Goal: Task Accomplishment & Management: Complete application form

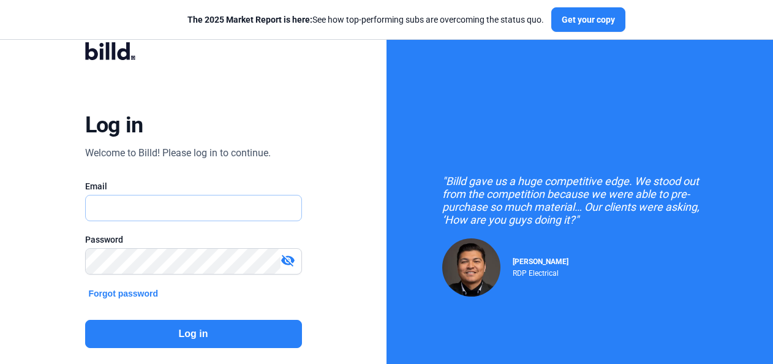
type input "[EMAIL_ADDRESS][DOMAIN_NAME]"
click at [192, 331] on button "Log in" at bounding box center [193, 334] width 217 height 28
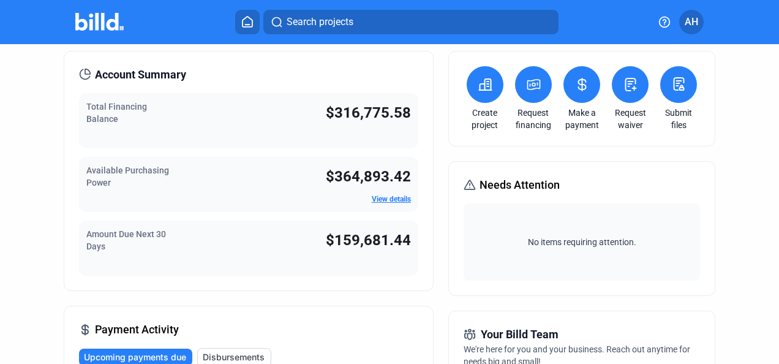
scroll to position [61, 0]
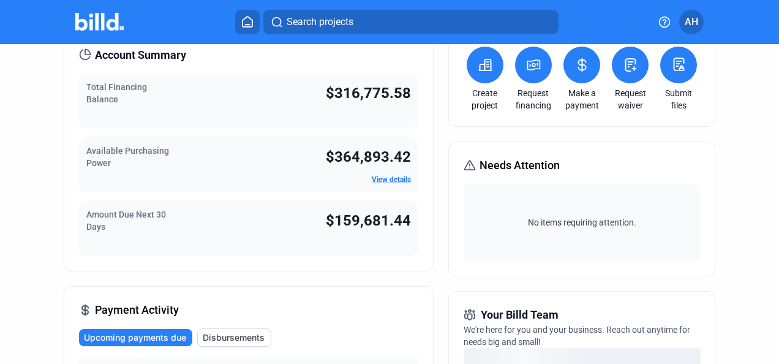
click at [575, 89] on link "Make a payment" at bounding box center [582, 99] width 43 height 25
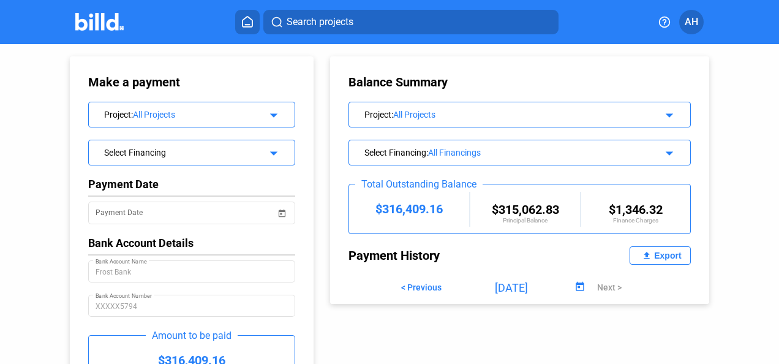
click at [189, 162] on div "Select Financing arrow_drop_down" at bounding box center [191, 153] width 207 height 26
click at [275, 154] on mat-icon "arrow_drop_down" at bounding box center [272, 151] width 15 height 15
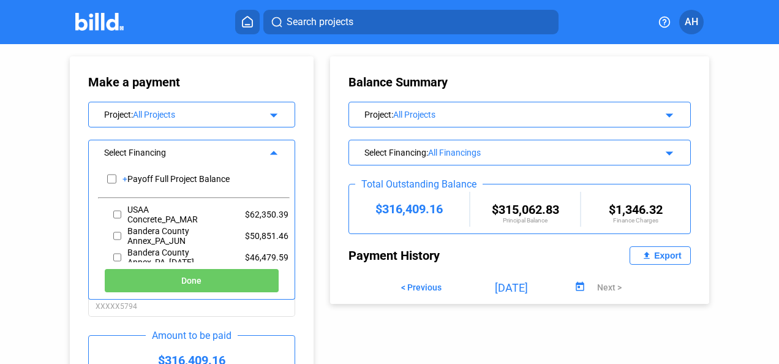
click at [57, 95] on div "Make a payment Project : All Projects arrow_drop_down Select Financing arrow_dr…" at bounding box center [179, 245] width 281 height 403
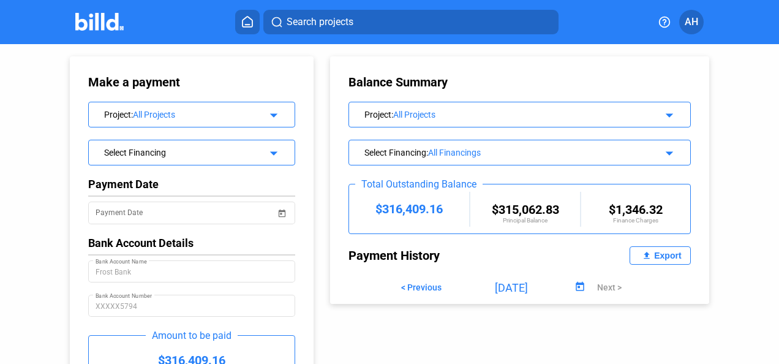
click at [225, 151] on div "Select Financing" at bounding box center [182, 151] width 157 height 12
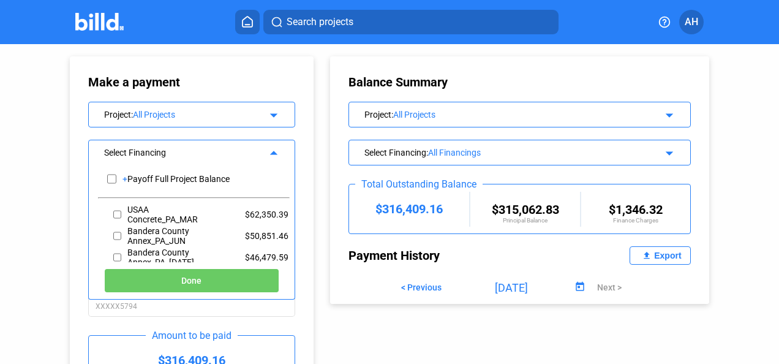
click at [65, 145] on div "Make a payment Project : All Projects arrow_drop_down Select Financing arrow_dr…" at bounding box center [179, 245] width 281 height 403
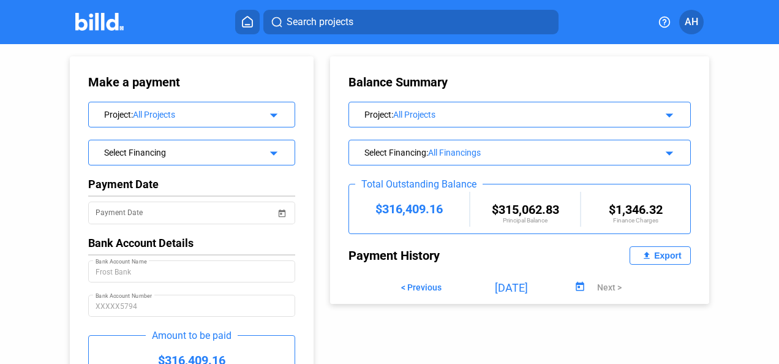
click at [249, 27] on icon at bounding box center [248, 22] width 10 height 10
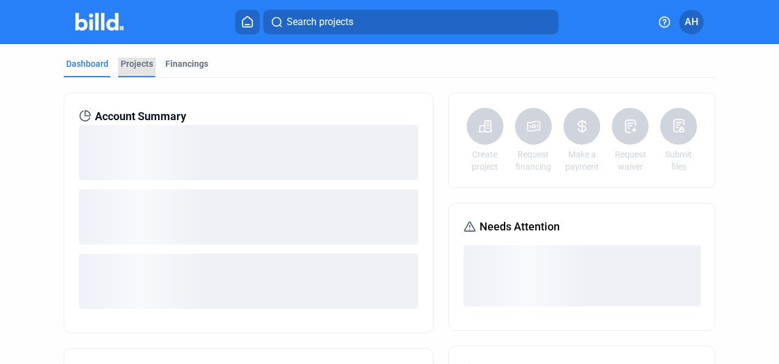
click at [140, 66] on div "Projects" at bounding box center [137, 64] width 32 height 12
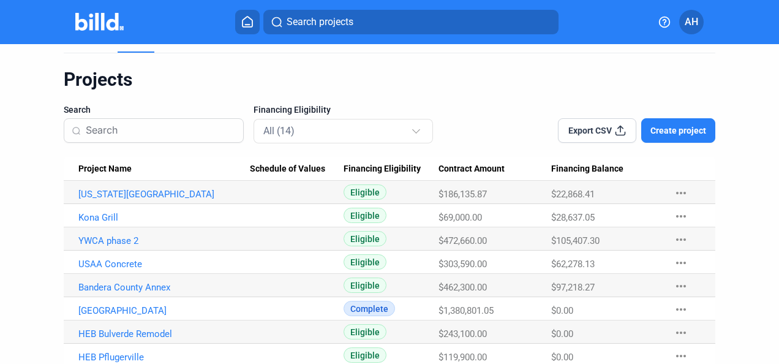
scroll to position [25, 0]
click at [107, 237] on link "YWCA phase 2" at bounding box center [164, 240] width 172 height 11
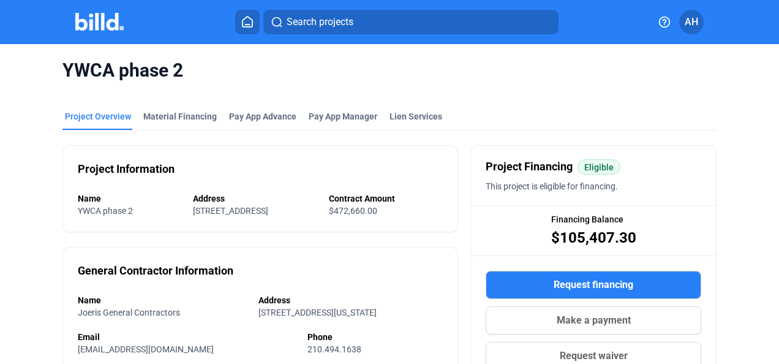
click at [527, 282] on button "Request financing" at bounding box center [594, 285] width 216 height 28
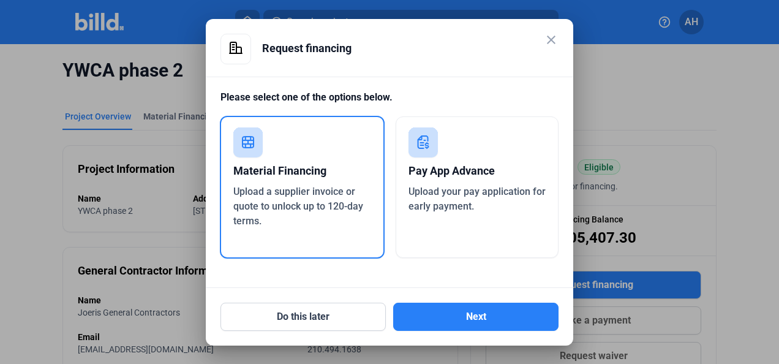
click at [446, 187] on span "Upload your pay application for early payment." at bounding box center [477, 199] width 137 height 26
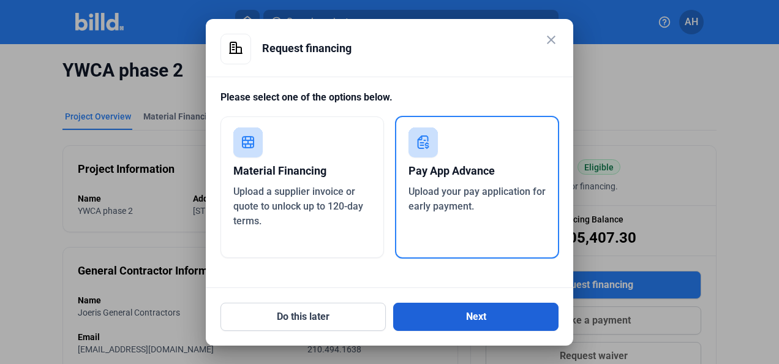
click at [485, 308] on button "Next" at bounding box center [475, 317] width 165 height 28
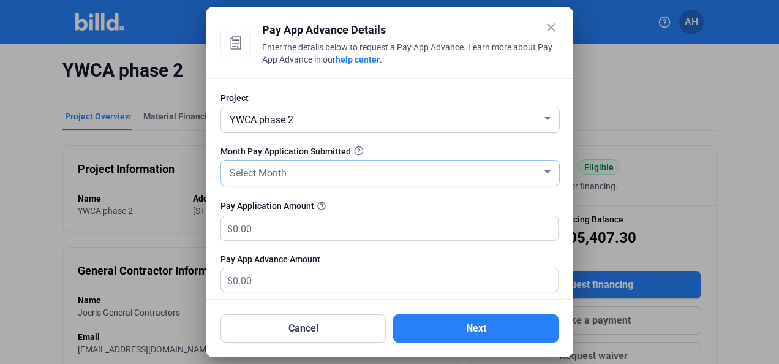
click at [292, 164] on div "Select Month" at bounding box center [384, 172] width 315 height 17
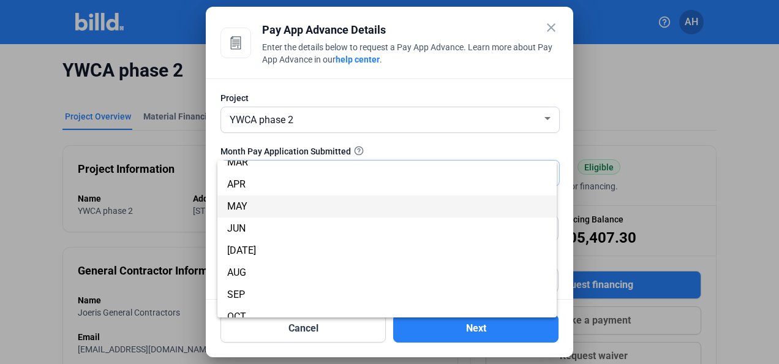
scroll to position [53, 0]
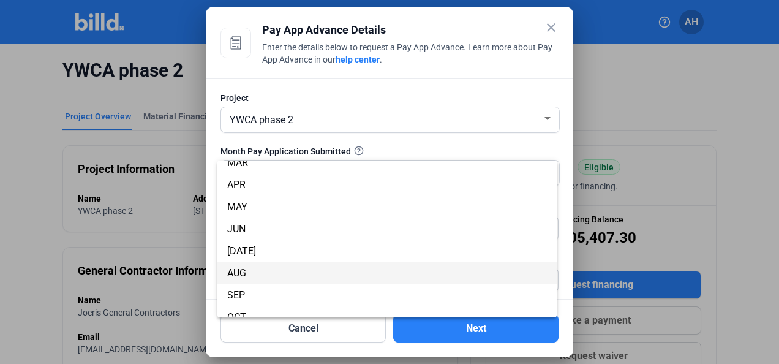
click at [250, 274] on span "AUG" at bounding box center [387, 273] width 320 height 22
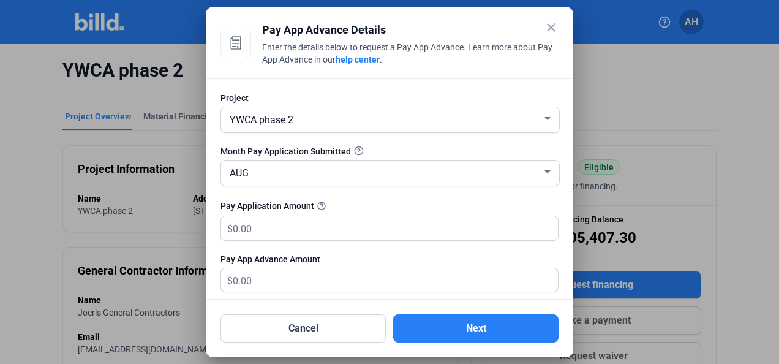
click at [231, 227] on span "$" at bounding box center [227, 226] width 12 height 20
click at [239, 230] on input "text" at bounding box center [388, 228] width 311 height 24
type input "1"
type input "1.00"
type input "10"
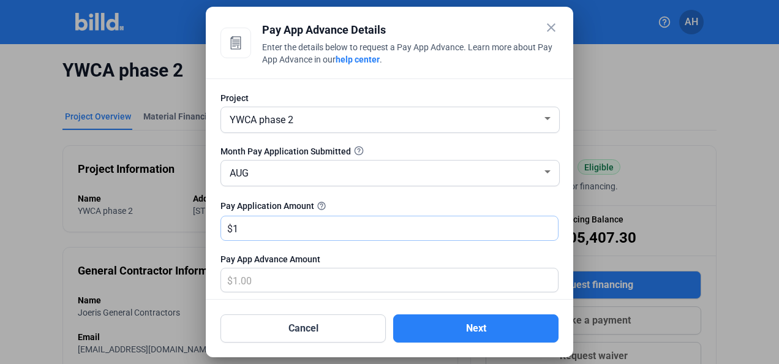
type input "10.00"
type input "102"
type input "102.00"
type input "1021"
type input "1,021.00"
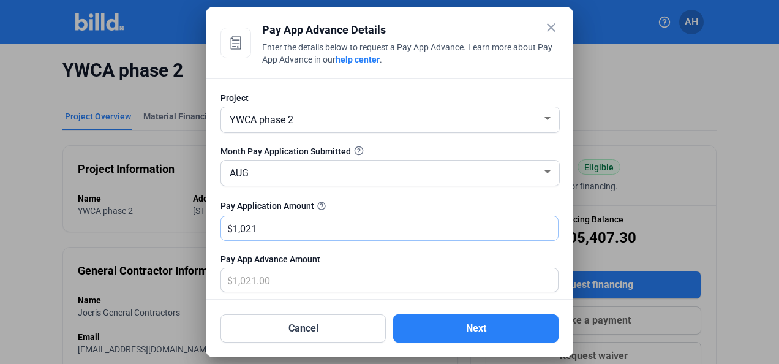
type input "1,0210"
type input "10,210.00"
type input "10,2103"
type input "102,103.00"
type input "102,103.2"
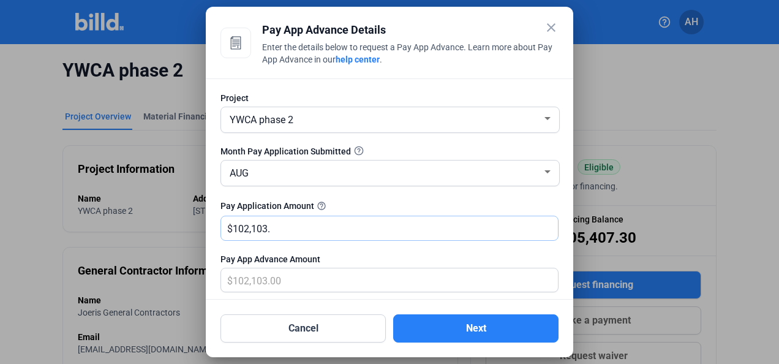
type input "102,103.20"
type input "102,103.29"
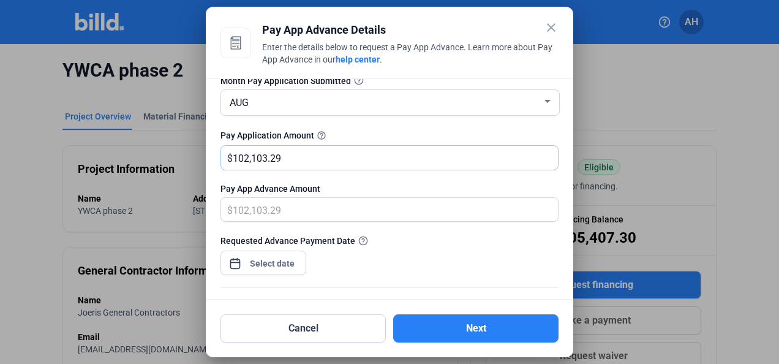
scroll to position [93, 0]
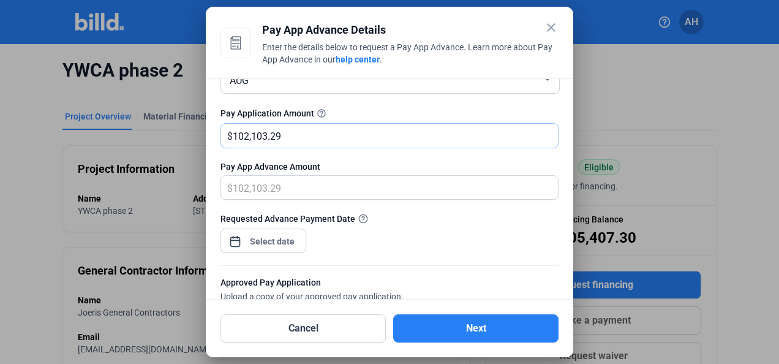
type input "102,103.29"
click at [264, 237] on div "close Pay App Advance Details Enter the details below to request a Pay App Adva…" at bounding box center [389, 182] width 779 height 364
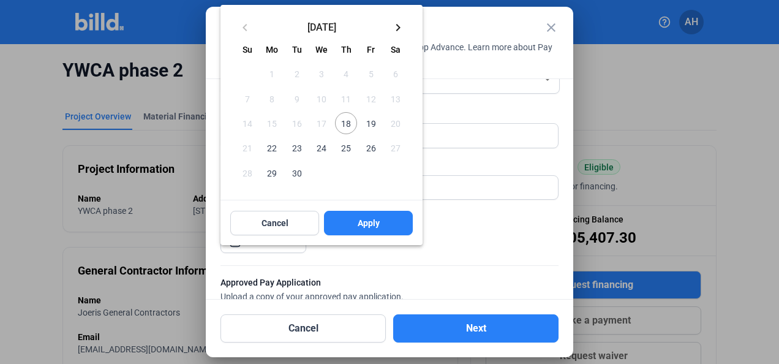
click at [347, 122] on span "18" at bounding box center [346, 123] width 22 height 22
click at [365, 224] on span "Apply" at bounding box center [369, 223] width 22 height 12
type input "[DATE]"
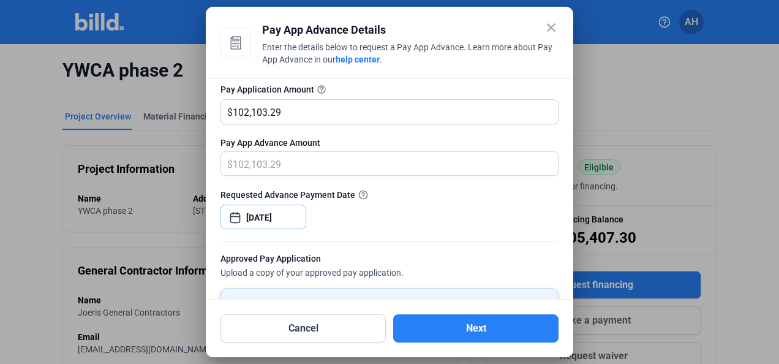
scroll to position [116, 0]
click at [287, 114] on input "102,103.29" at bounding box center [388, 112] width 311 height 24
click at [295, 134] on div at bounding box center [390, 130] width 338 height 12
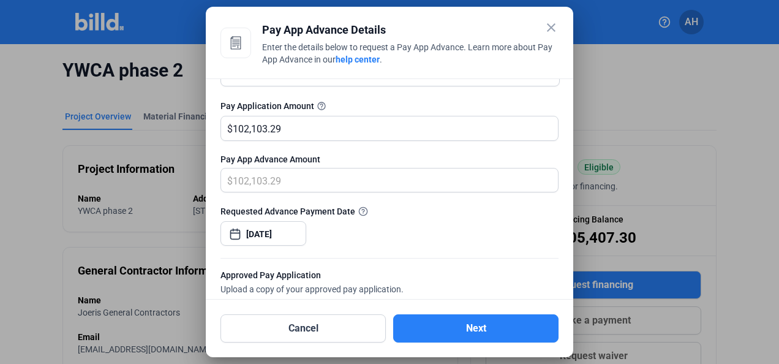
scroll to position [172, 0]
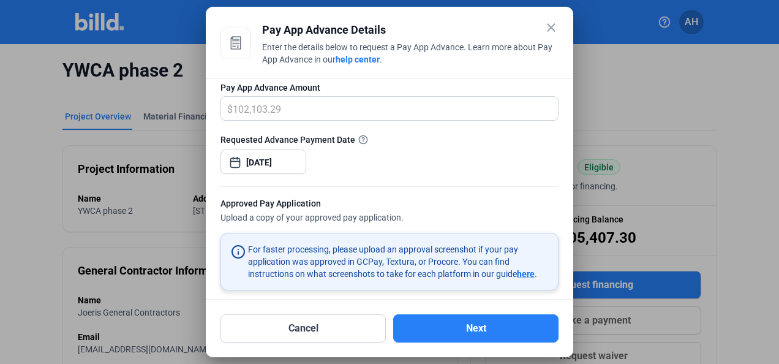
click at [384, 169] on div "Requested Advance Payment Date [DATE]" at bounding box center [390, 159] width 338 height 53
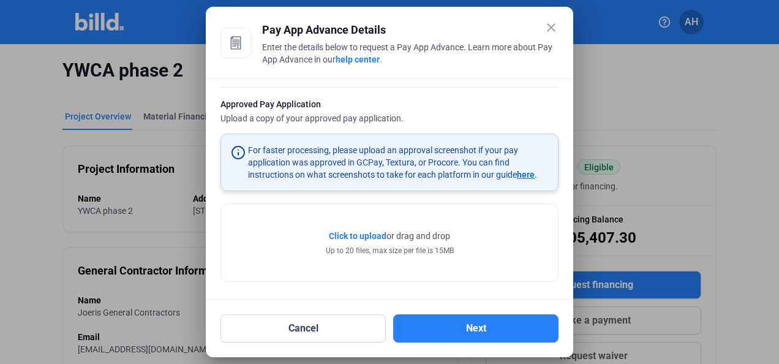
click at [362, 231] on span "Click to upload" at bounding box center [358, 236] width 58 height 10
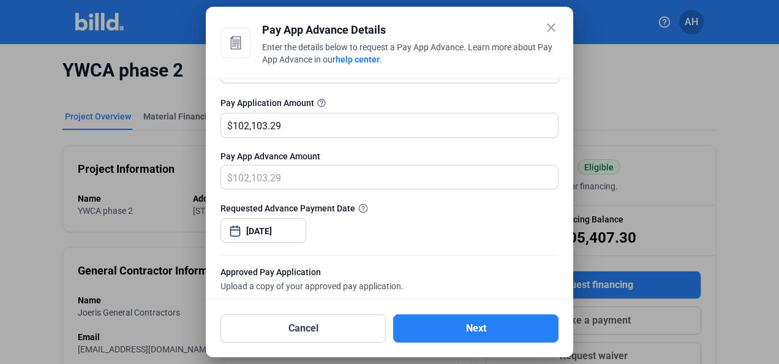
scroll to position [110, 0]
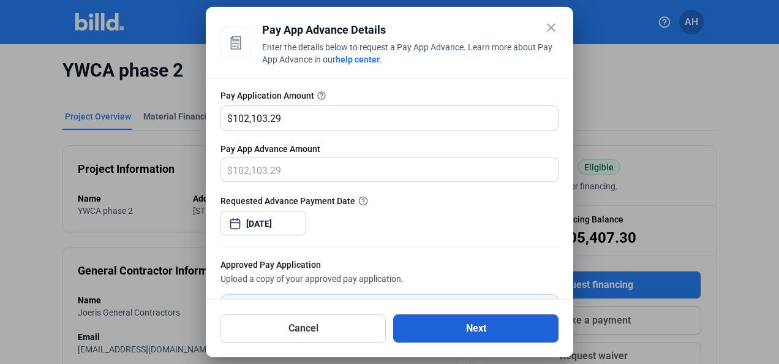
click at [450, 327] on button "Next" at bounding box center [475, 328] width 165 height 28
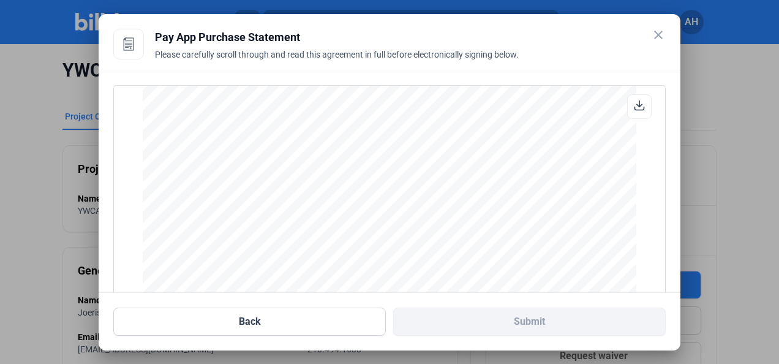
scroll to position [164, 0]
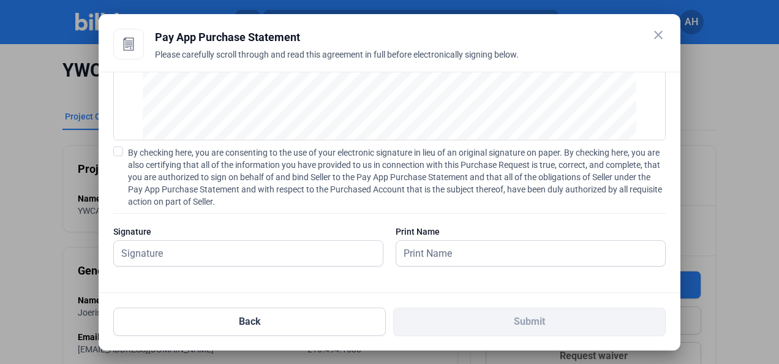
click at [116, 149] on span at bounding box center [118, 151] width 10 height 10
click at [0, 0] on input "By checking here, you are consenting to the use of your electronic signature in…" at bounding box center [0, 0] width 0 height 0
click at [148, 255] on input "text" at bounding box center [242, 253] width 256 height 25
type input "[PERSON_NAME]"
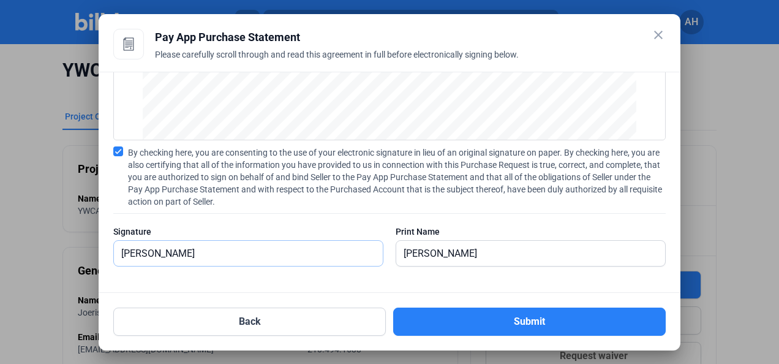
scroll to position [3519, 0]
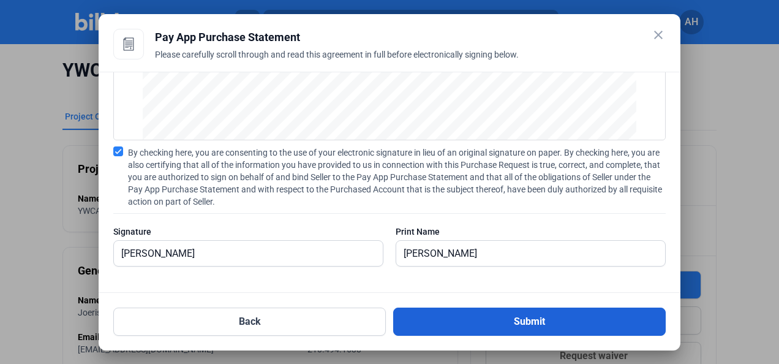
click at [535, 319] on button "Submit" at bounding box center [529, 322] width 273 height 28
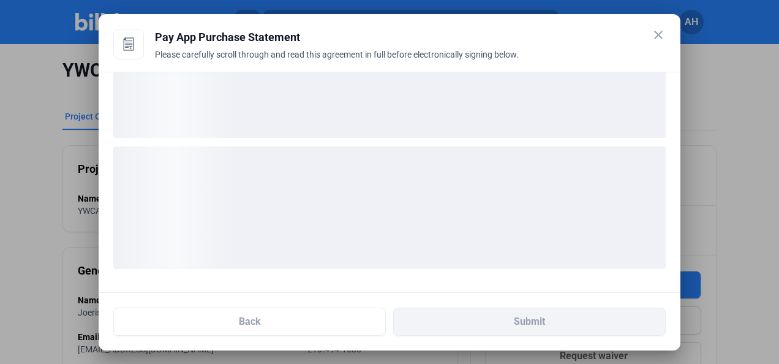
scroll to position [70, 0]
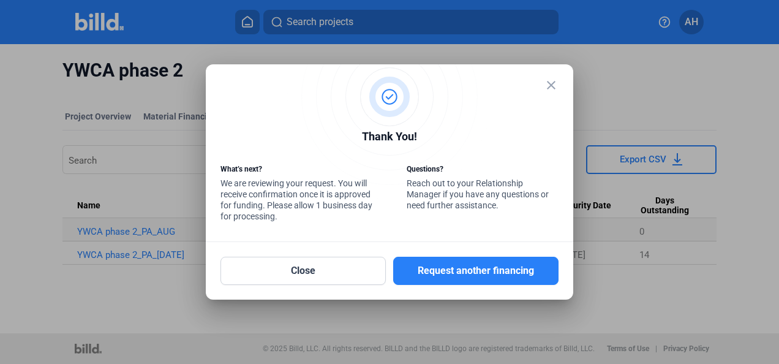
click at [550, 87] on mat-icon "close" at bounding box center [551, 85] width 15 height 15
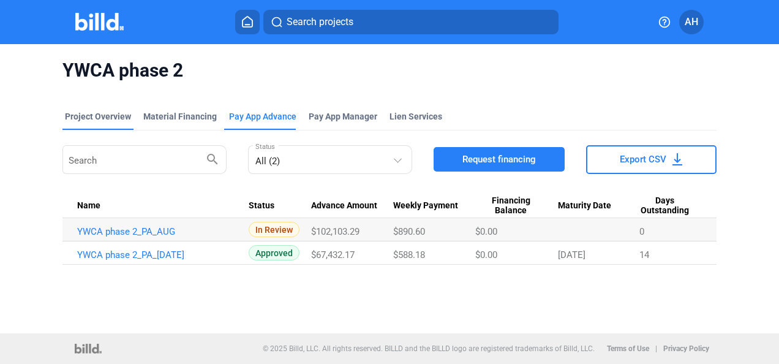
click at [104, 116] on div "Project Overview" at bounding box center [98, 116] width 66 height 12
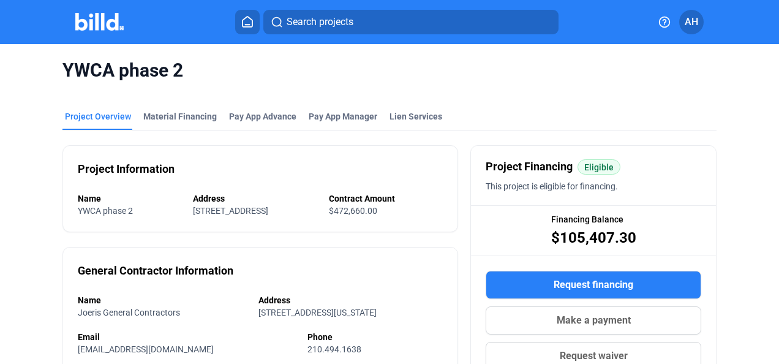
click at [100, 23] on img at bounding box center [99, 22] width 48 height 18
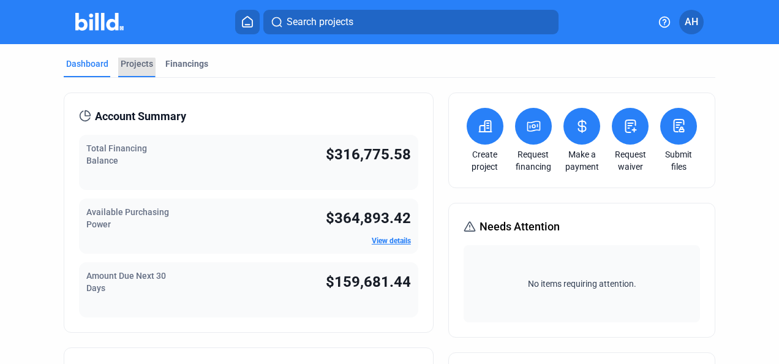
click at [135, 67] on div "Projects" at bounding box center [137, 64] width 32 height 12
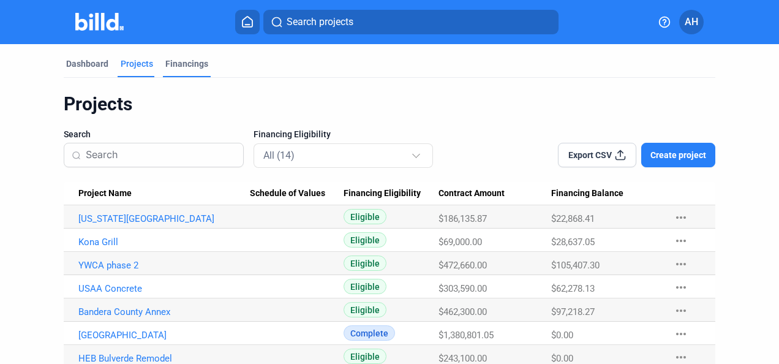
click at [200, 67] on div "Financings" at bounding box center [186, 64] width 43 height 12
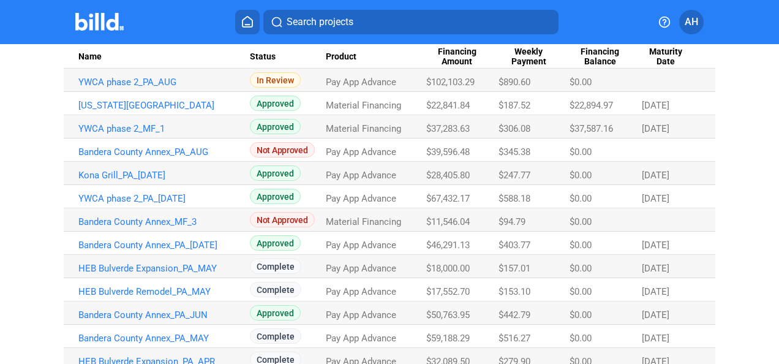
scroll to position [136, 0]
